Goal: Find specific page/section: Find specific page/section

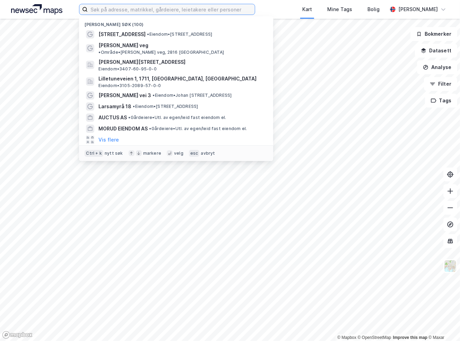
click at [137, 10] on input at bounding box center [171, 9] width 167 height 10
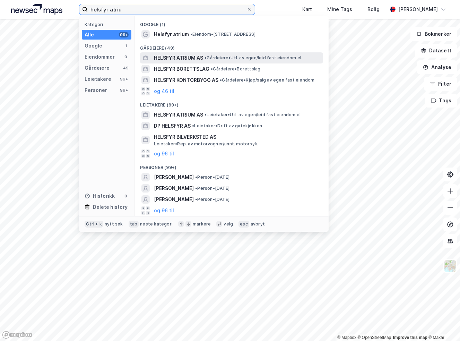
type input "helsfyr atriu"
click at [192, 56] on span "HELSFYR ATRIUM AS" at bounding box center [178, 58] width 49 height 8
